Goal: Task Accomplishment & Management: Use online tool/utility

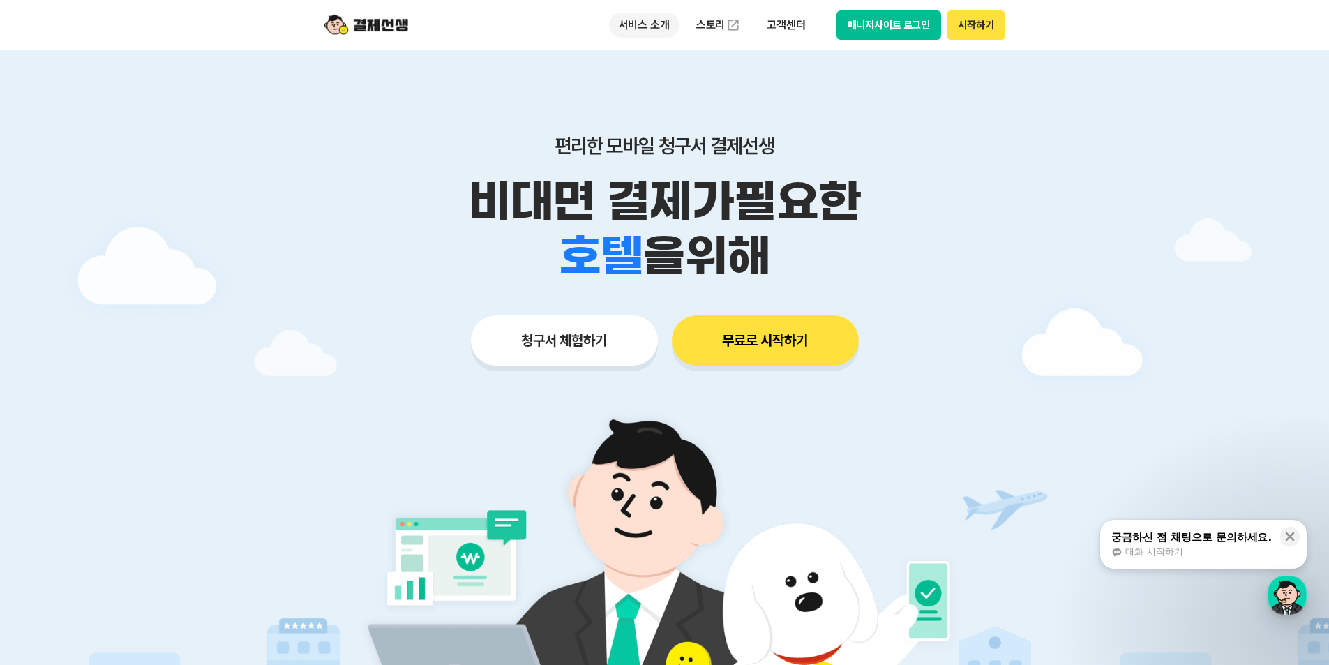
click at [651, 25] on p "서비스 소개" at bounding box center [644, 25] width 70 height 25
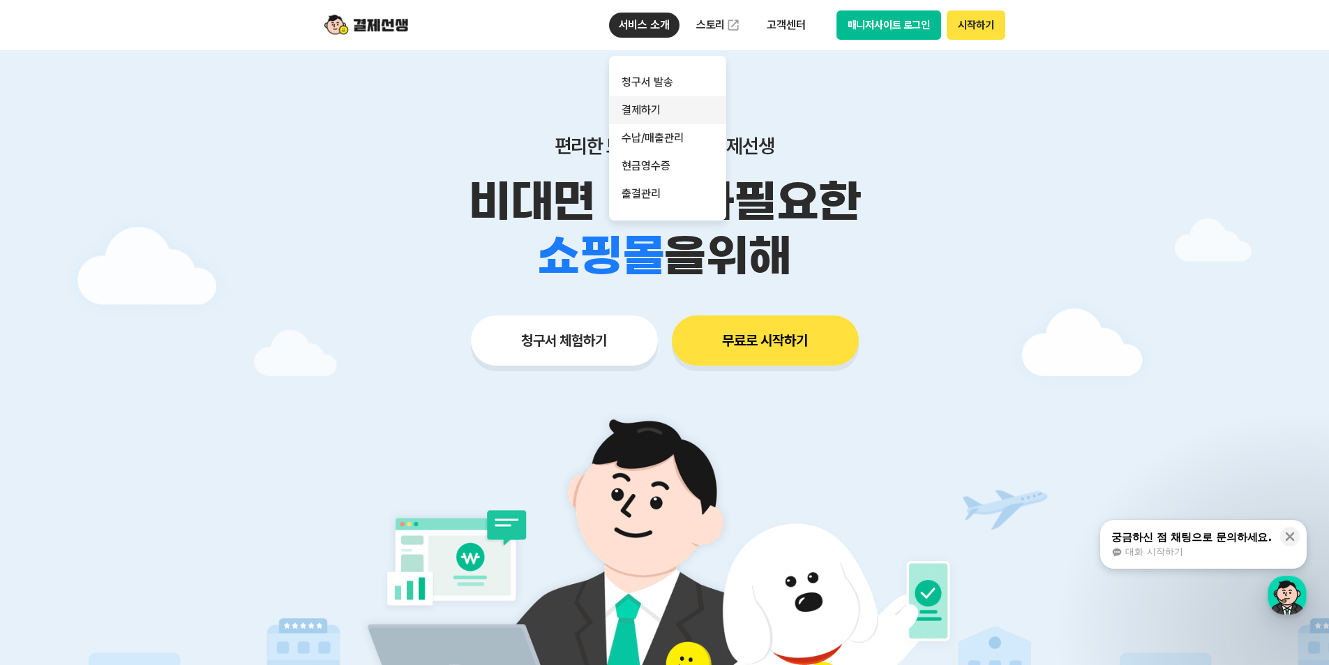
click at [651, 105] on link "결제하기" at bounding box center [667, 110] width 117 height 28
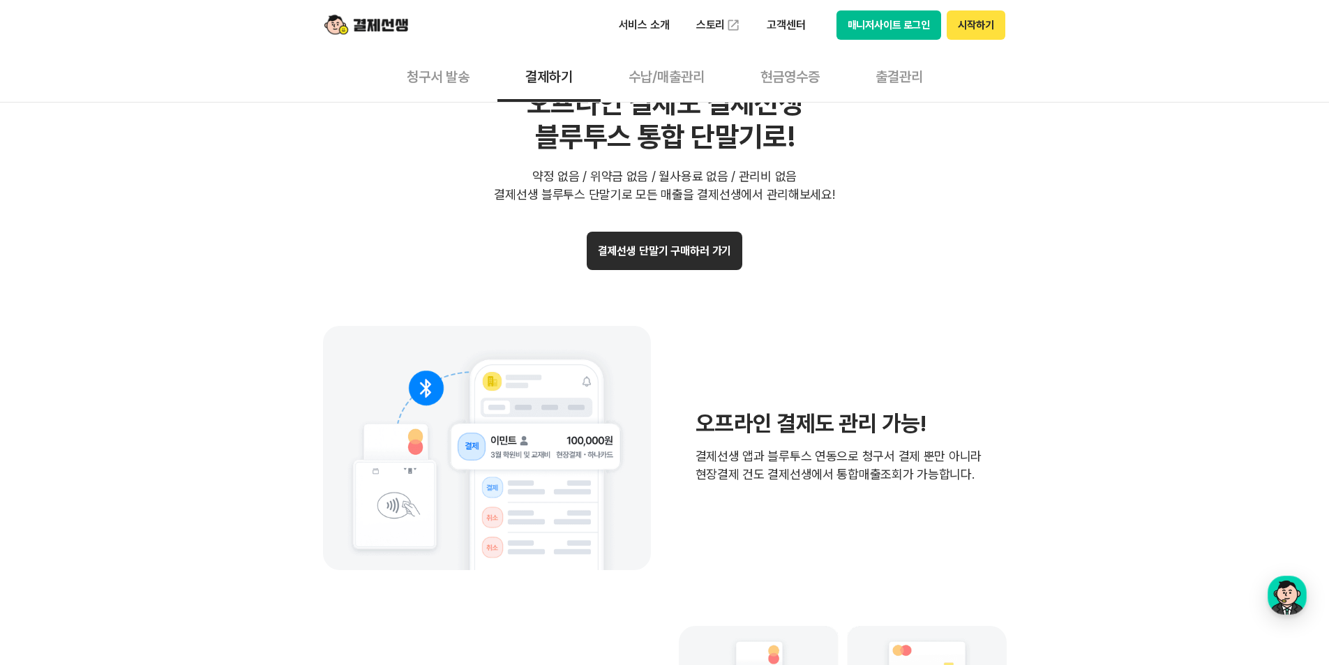
scroll to position [2791, 0]
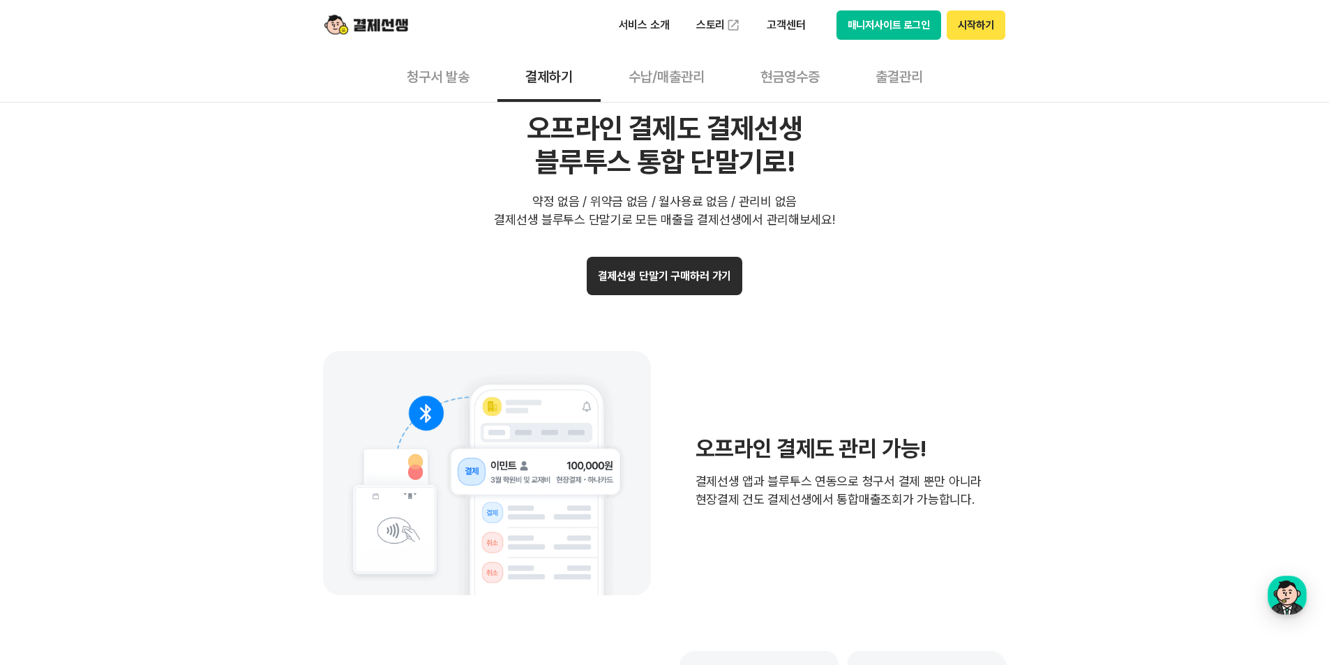
click at [449, 78] on button "청구서 발송" at bounding box center [438, 76] width 119 height 52
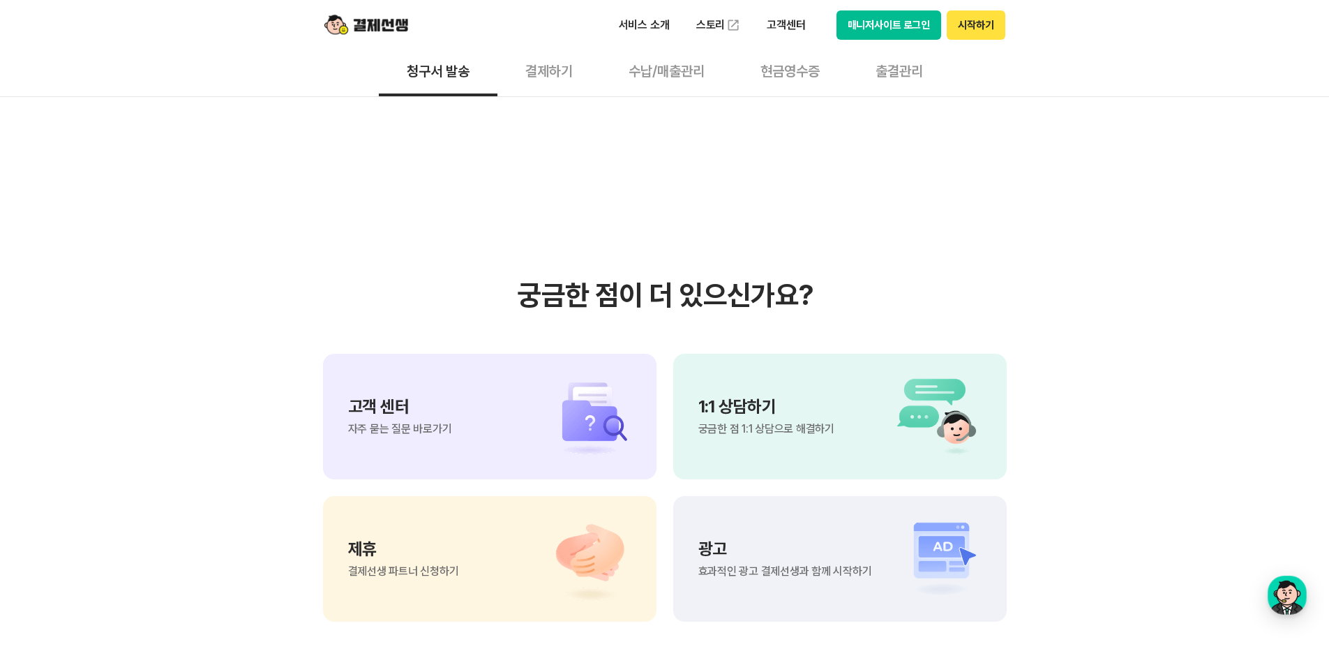
scroll to position [3140, 0]
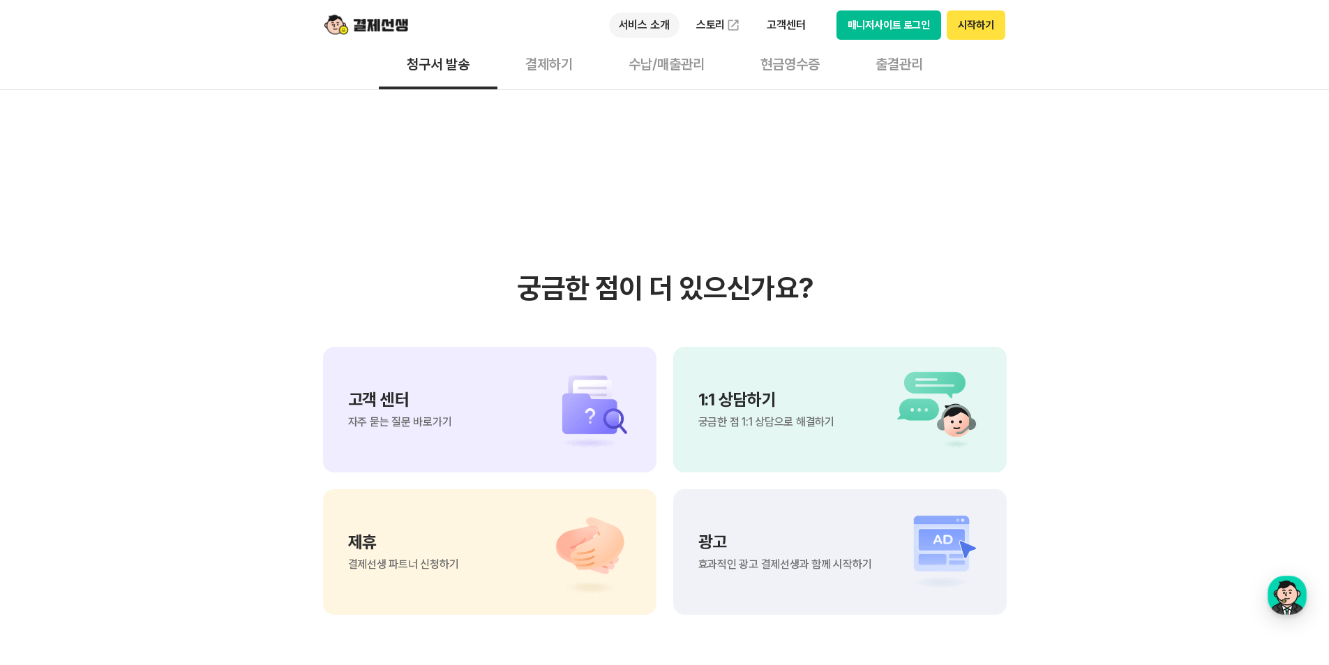
click at [639, 27] on p "서비스 소개" at bounding box center [644, 25] width 70 height 25
click at [646, 112] on link "결제하기" at bounding box center [667, 110] width 117 height 28
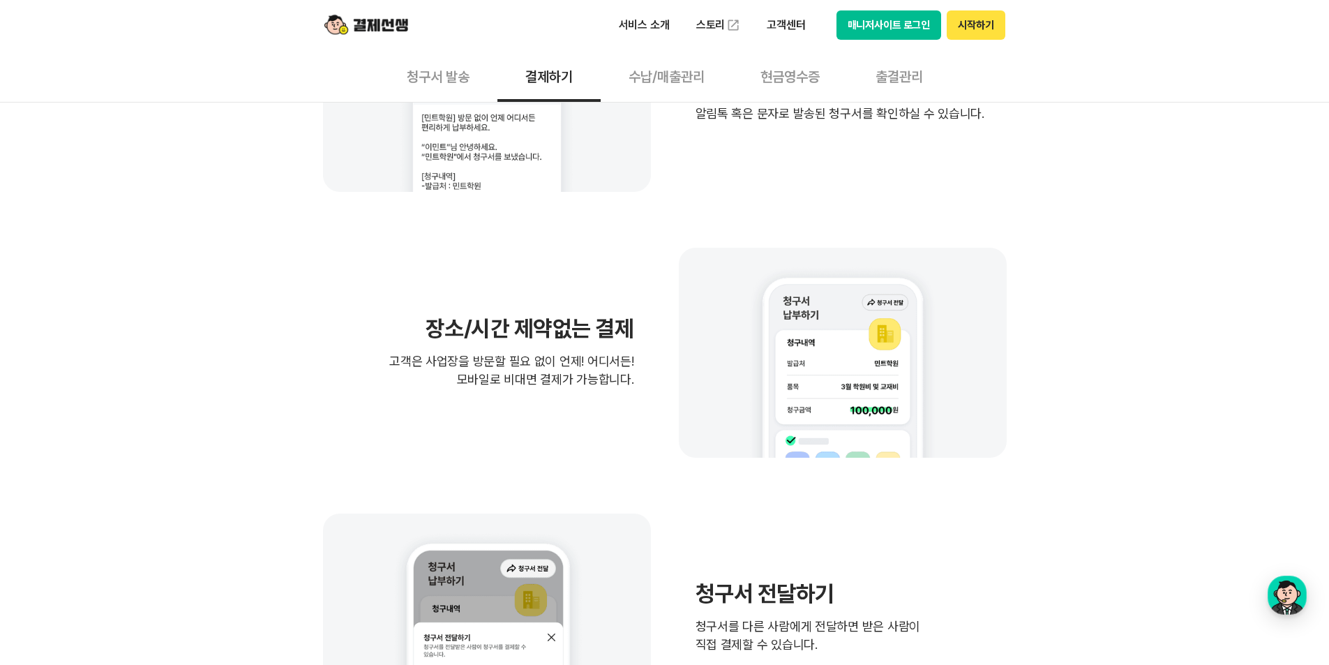
scroll to position [628, 0]
